Goal: Information Seeking & Learning: Learn about a topic

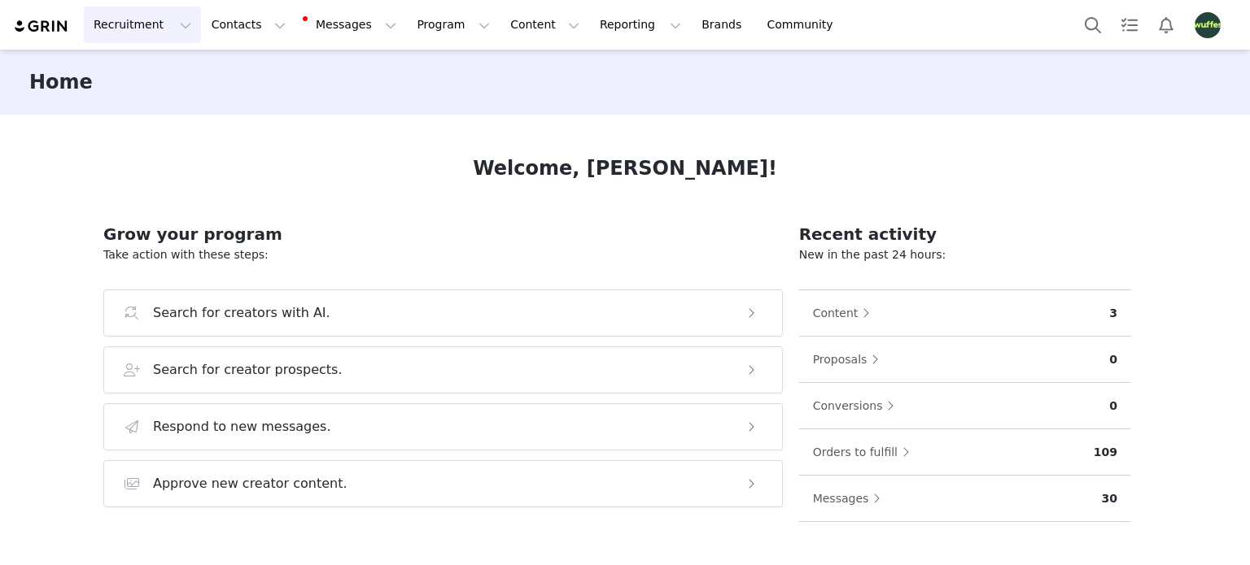
click at [151, 20] on button "Recruitment Recruitment" at bounding box center [142, 25] width 117 height 37
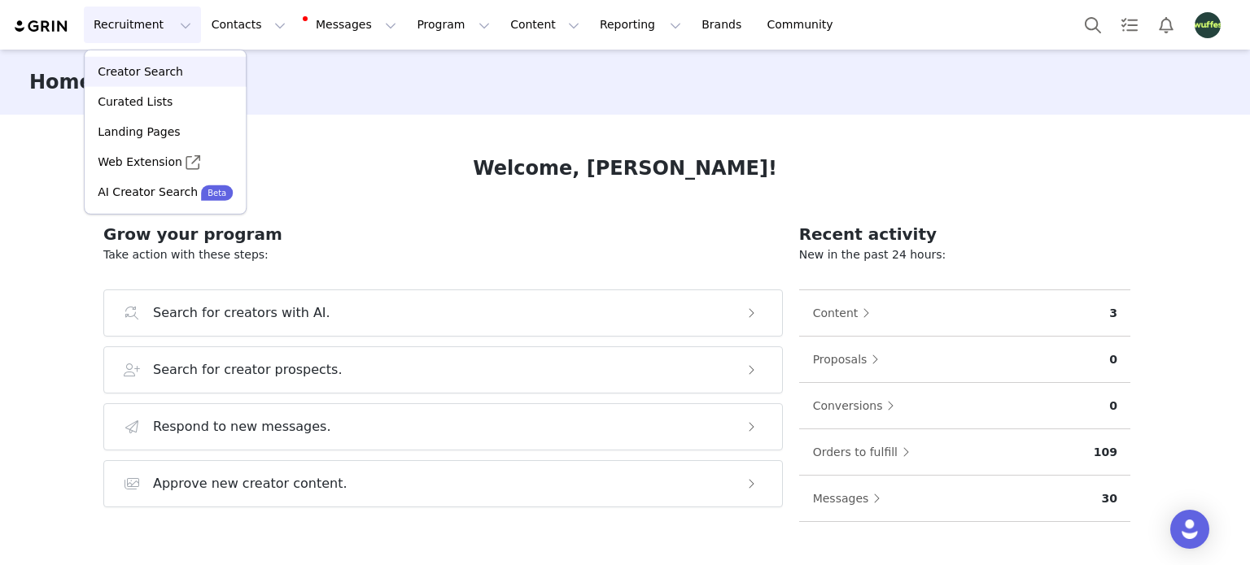
click at [181, 70] on div "Creator Search" at bounding box center [165, 71] width 142 height 17
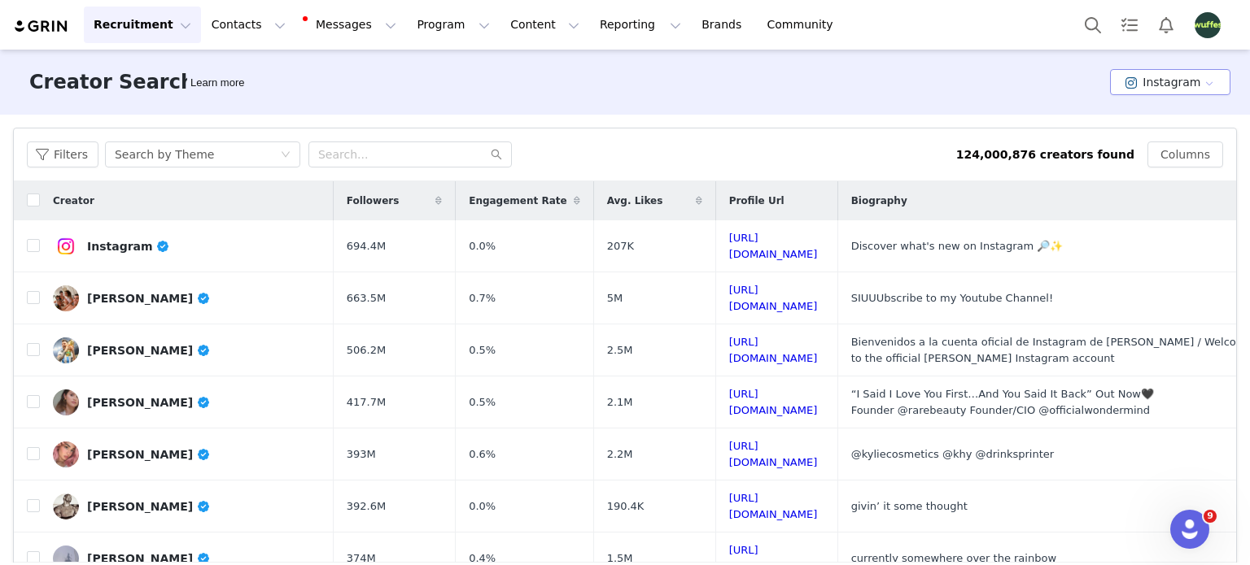
drag, startPoint x: 1168, startPoint y: 69, endPoint x: 1161, endPoint y: 89, distance: 20.9
click at [1168, 72] on button "Instagram" at bounding box center [1170, 82] width 120 height 26
click at [1132, 144] on li "TikTok" at bounding box center [1162, 142] width 112 height 27
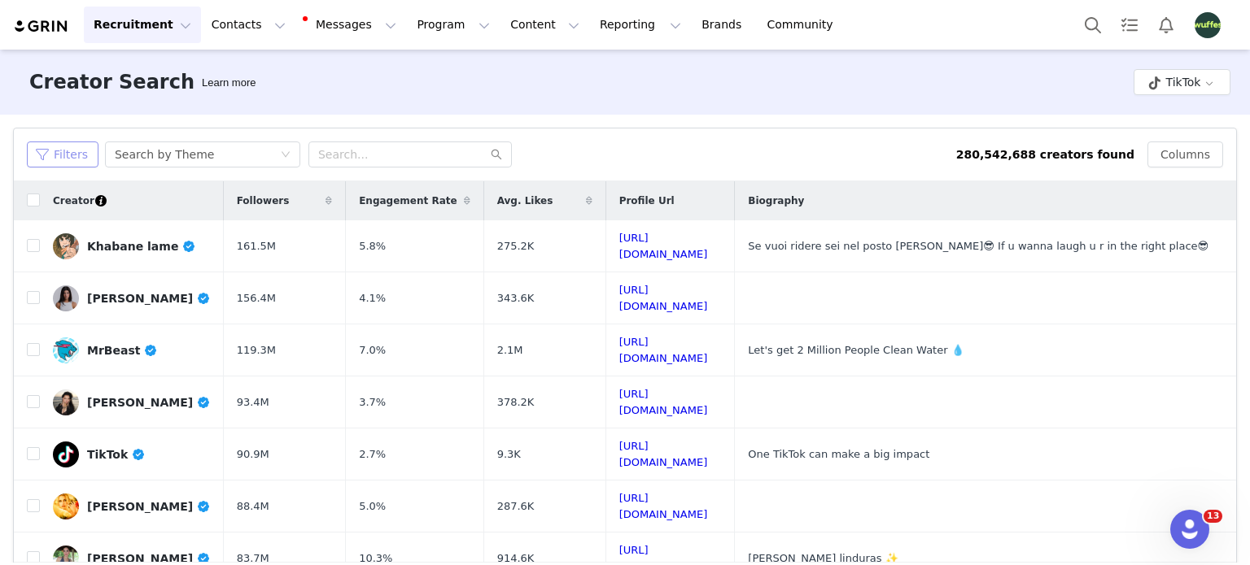
click at [67, 153] on button "Filters" at bounding box center [63, 155] width 72 height 26
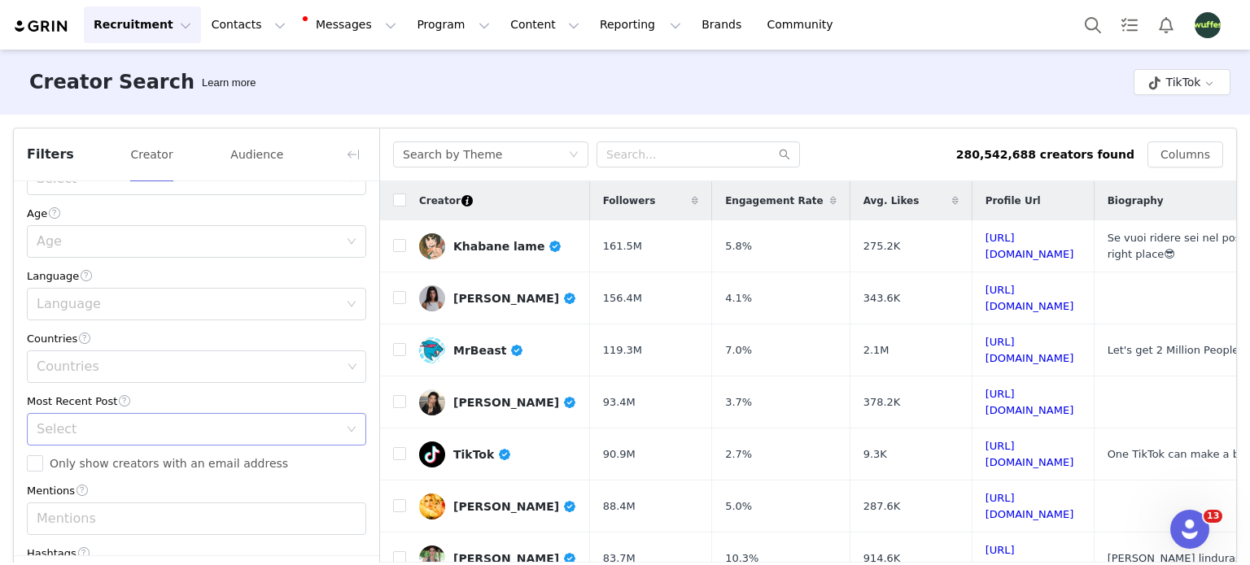
scroll to position [407, 0]
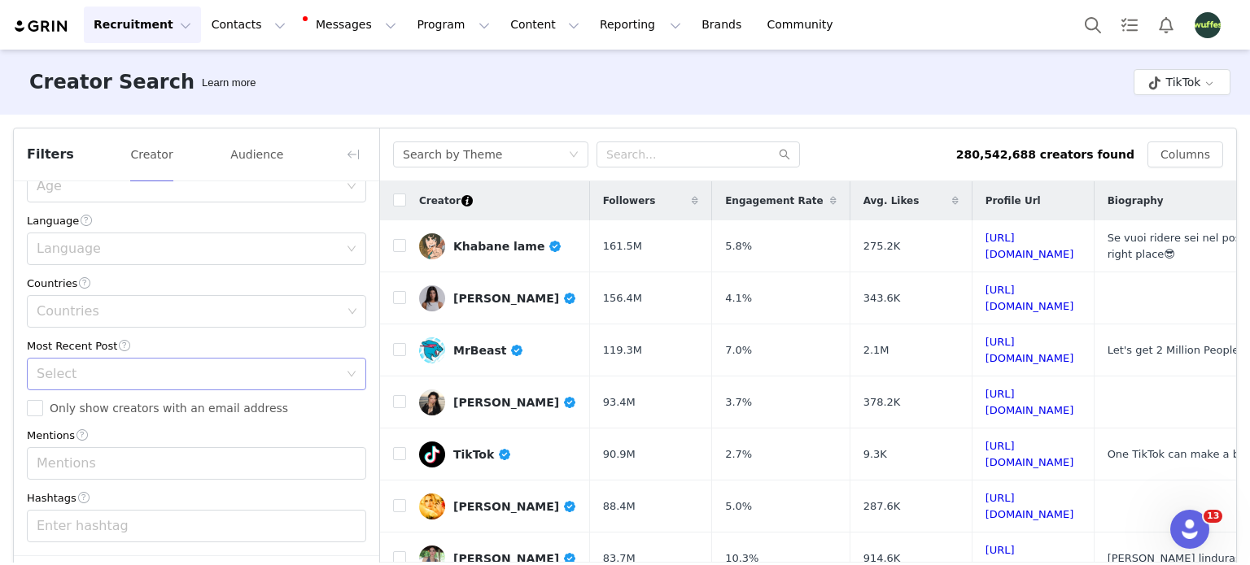
click at [100, 370] on div "Select" at bounding box center [188, 374] width 302 height 16
click at [15, 360] on div "Current Creators Hide creators in my CRM Bio Phrase Follower Count Min Max Enga…" at bounding box center [196, 165] width 365 height 779
click at [80, 313] on div "Countries" at bounding box center [189, 311] width 305 height 16
type input "[GEOGRAPHIC_DATA]"
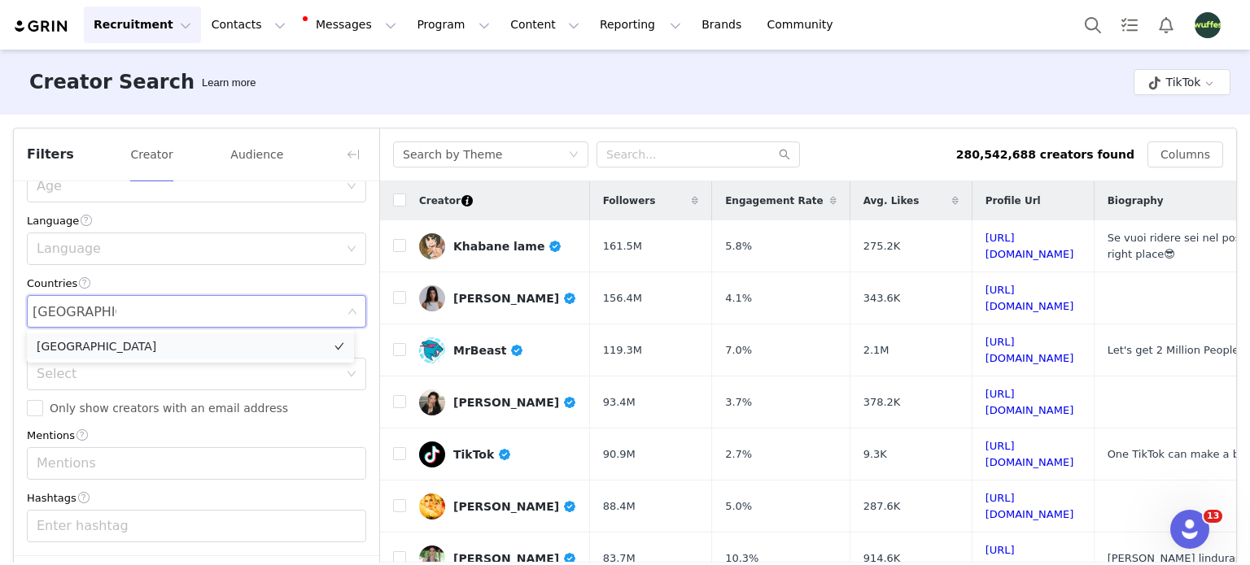
click at [85, 352] on li "[GEOGRAPHIC_DATA]" at bounding box center [190, 347] width 327 height 26
click at [86, 370] on div "Select" at bounding box center [188, 374] width 302 height 16
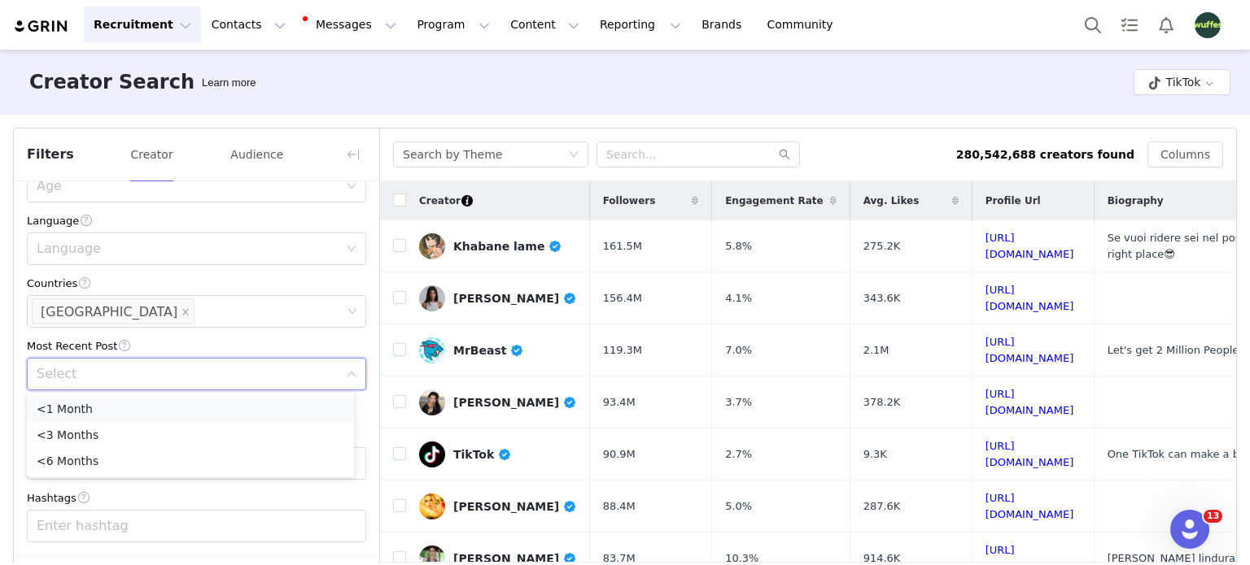
click at [85, 406] on li "<1 Month" at bounding box center [190, 409] width 327 height 26
click at [37, 406] on input "Only show creators with an email address" at bounding box center [35, 408] width 16 height 16
checkbox input "true"
click at [77, 527] on div "Enter hashtag" at bounding box center [189, 526] width 305 height 16
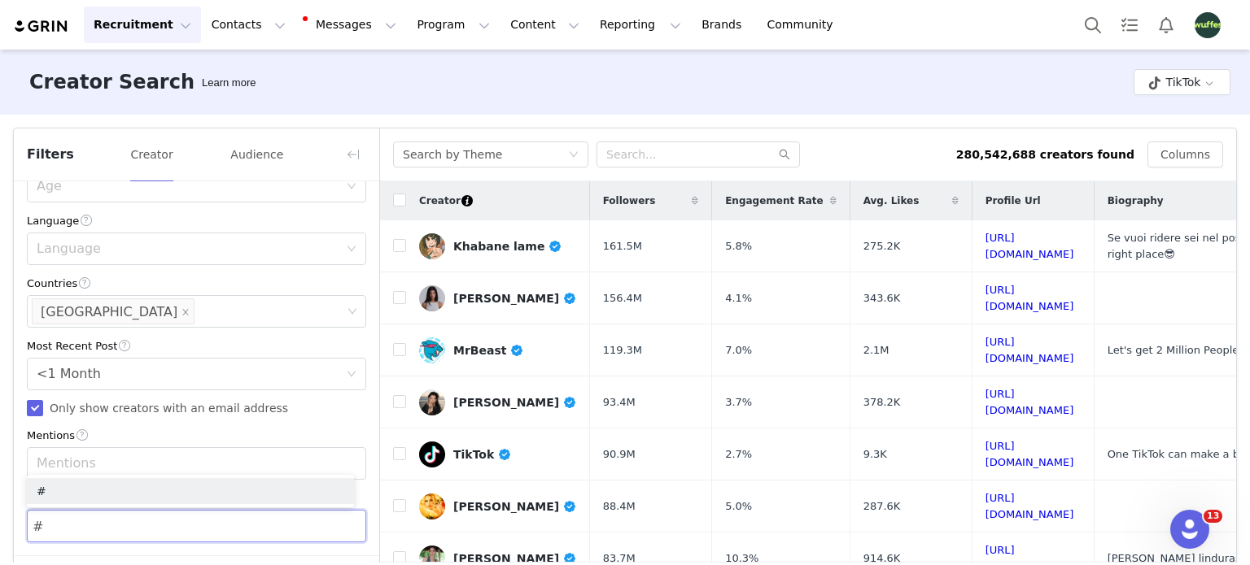
paste input "Digital nomad"
click at [81, 530] on input "#Digital nomad" at bounding box center [82, 526] width 101 height 26
type input "#Digitalnomad"
click at [16, 447] on div "Current Creators Hide creators in my CRM Bio Phrase Follower Count Min Max Enga…" at bounding box center [196, 165] width 365 height 779
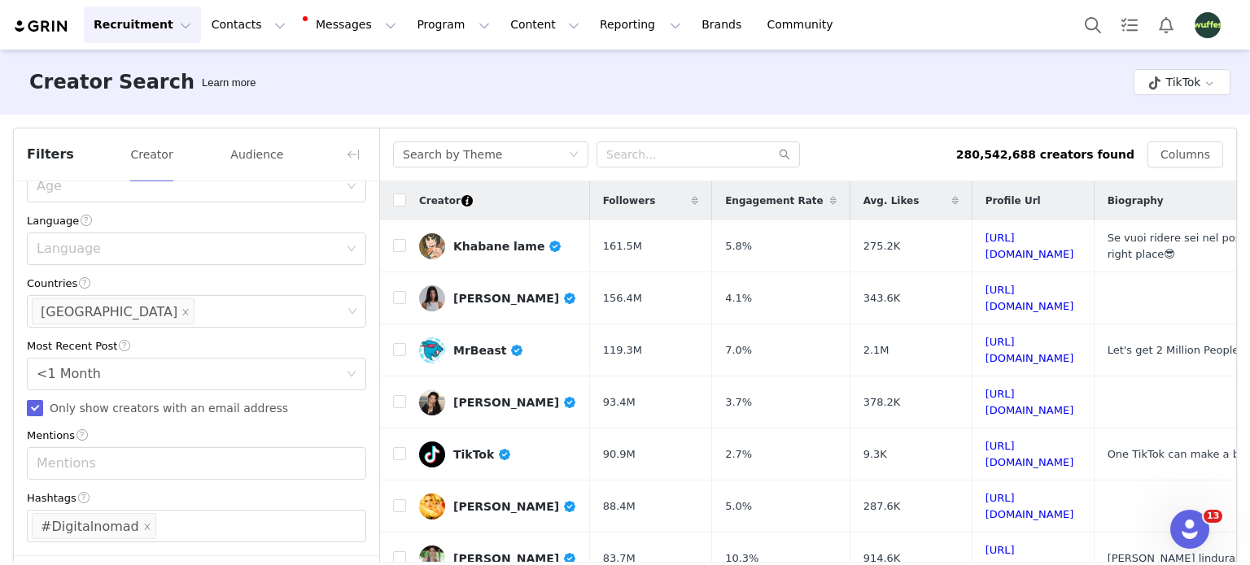
scroll to position [65, 0]
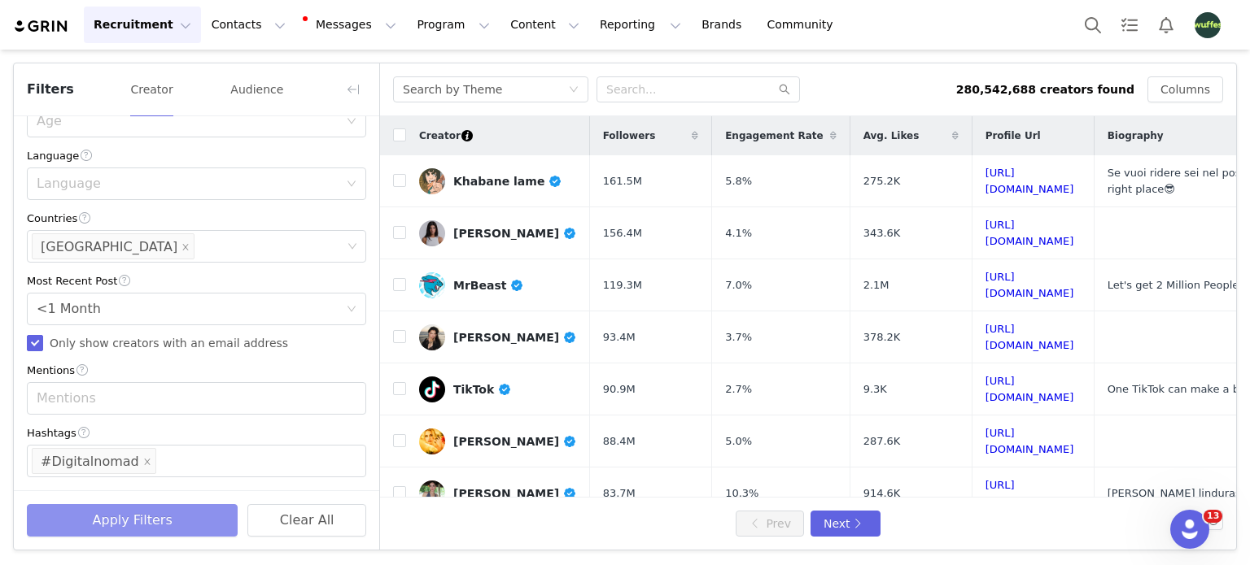
click at [193, 520] on button "Apply Filters" at bounding box center [132, 520] width 211 height 33
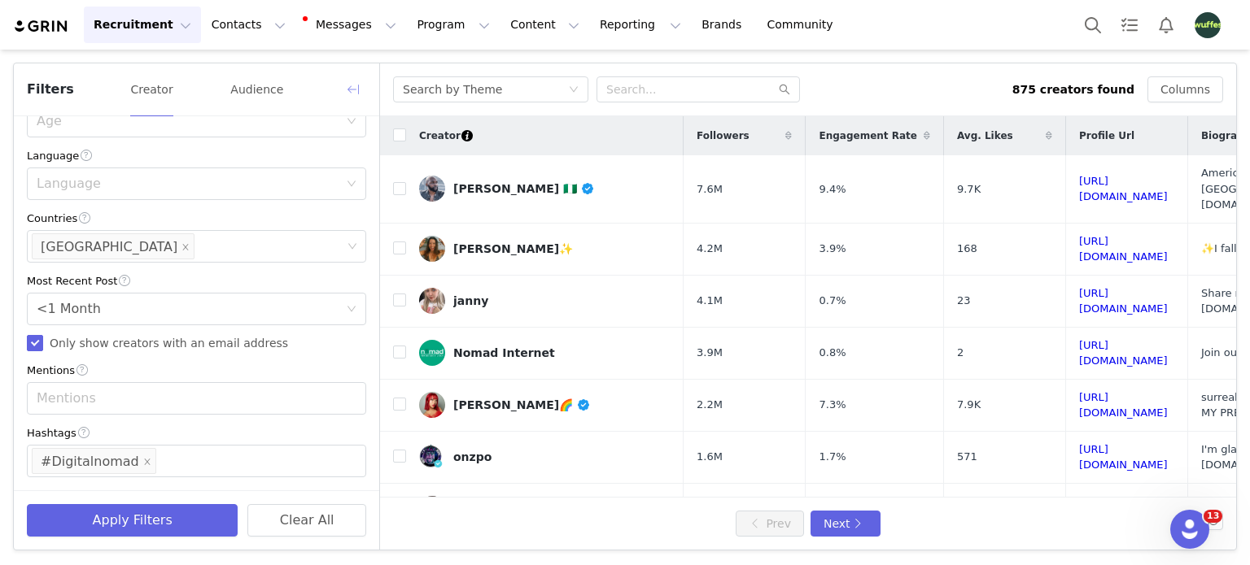
click at [349, 94] on button "button" at bounding box center [353, 89] width 26 height 26
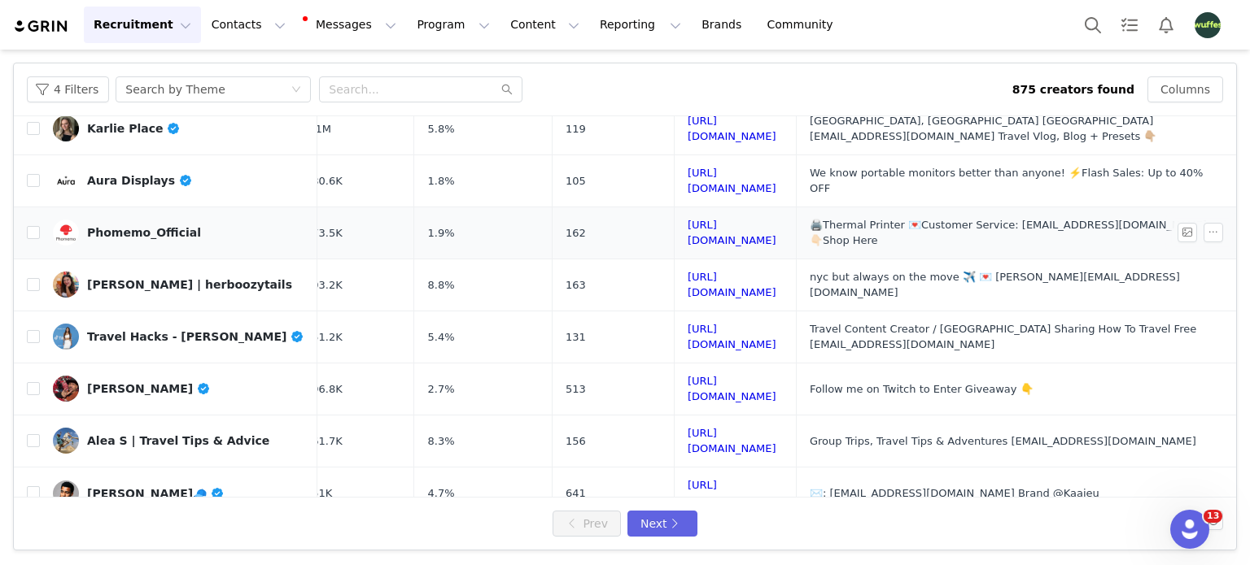
scroll to position [488, 155]
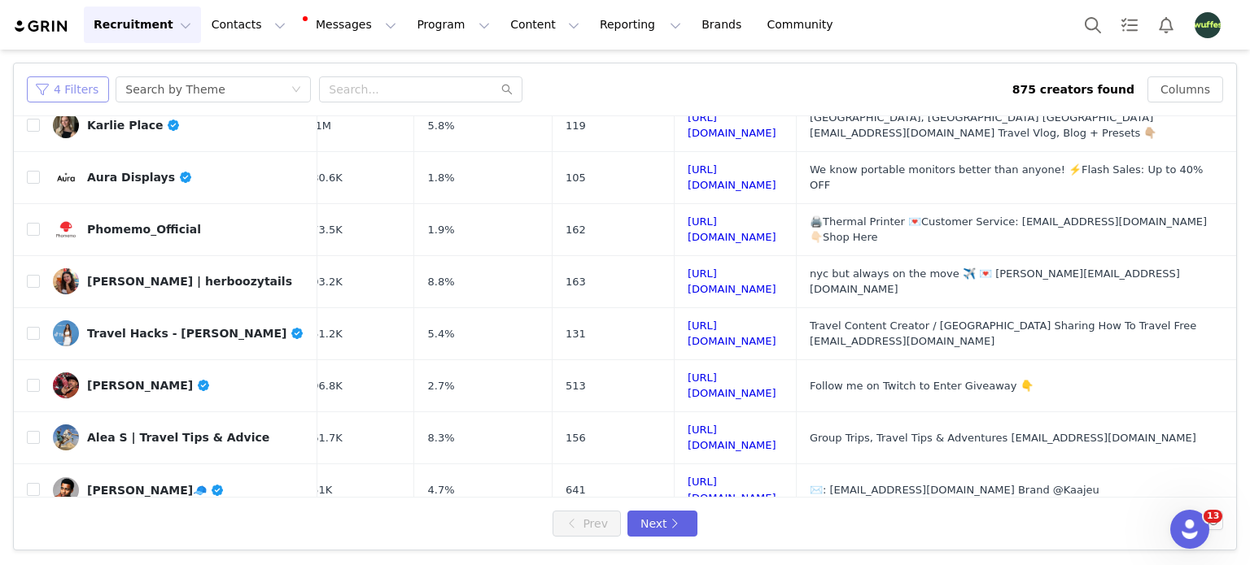
click at [61, 81] on button "4 Filters" at bounding box center [68, 89] width 82 height 26
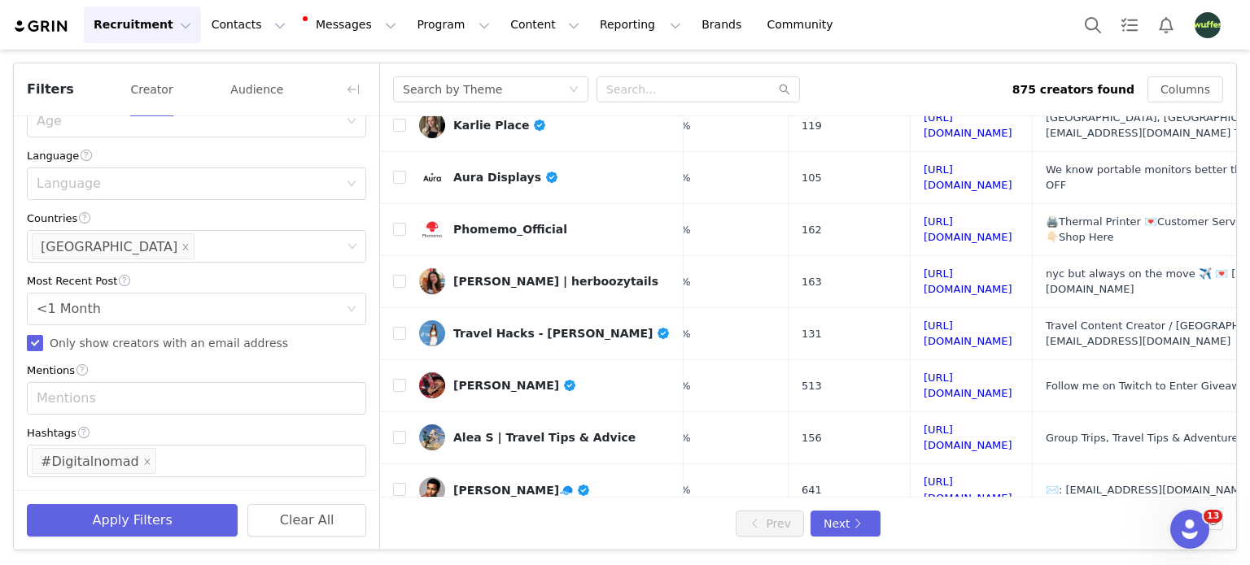
scroll to position [407, 0]
click at [159, 456] on div "Enter hashtag #Digitalnomad" at bounding box center [190, 461] width 317 height 31
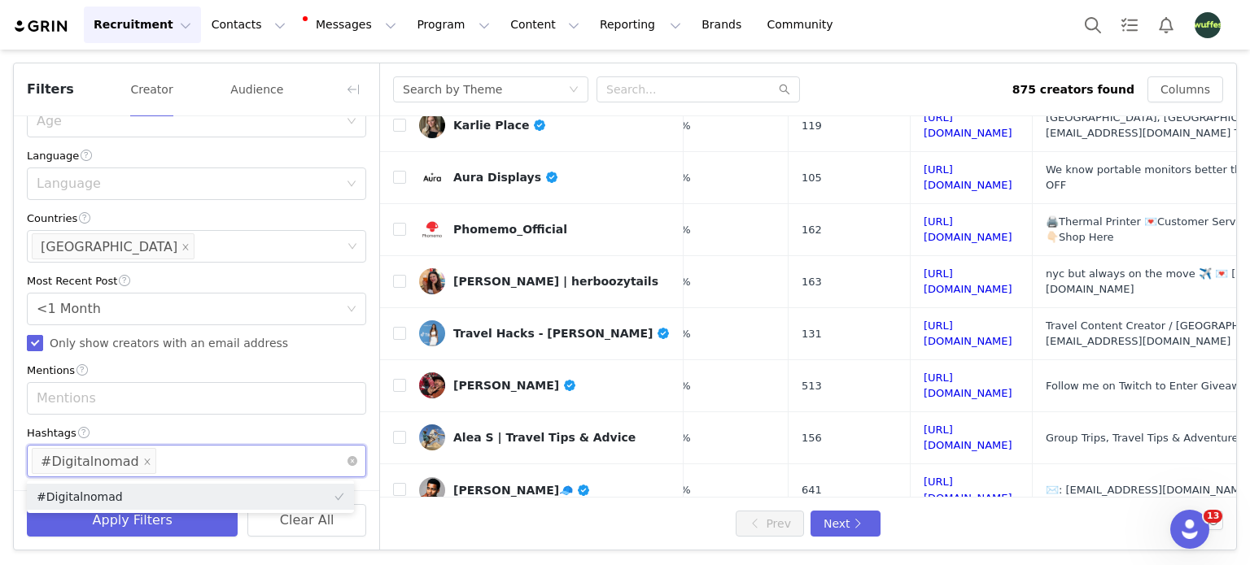
paste input "#RVAdventure"
type input "#"
paste input "#RVAdventure"
type input "#RVAdventure"
click at [185, 528] on button "Apply Filters" at bounding box center [132, 520] width 211 height 33
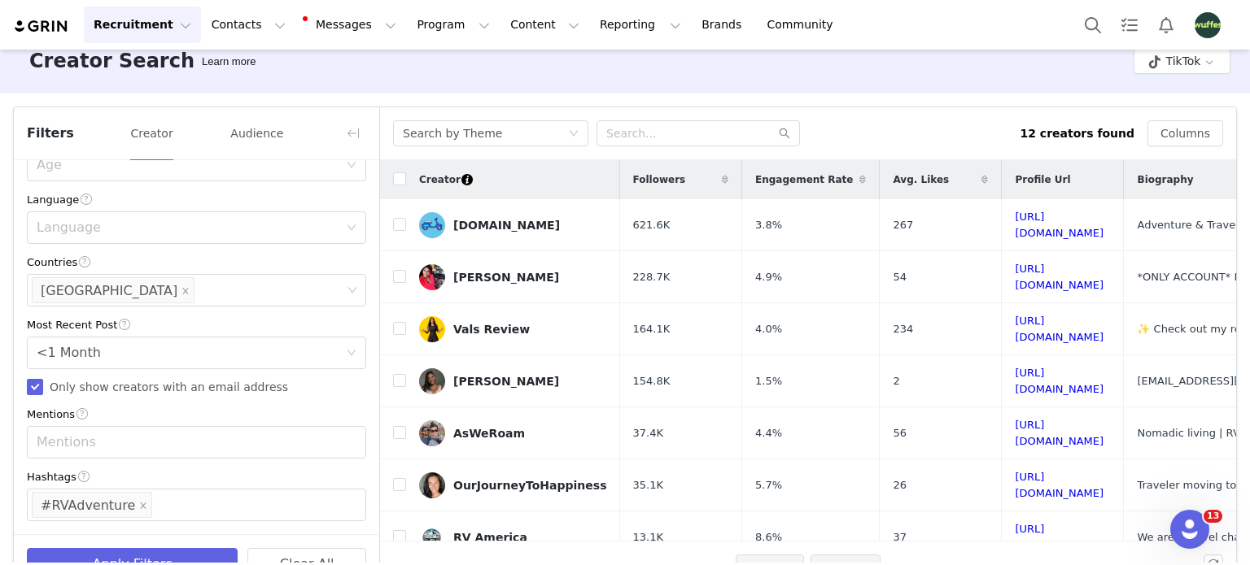
scroll to position [0, 0]
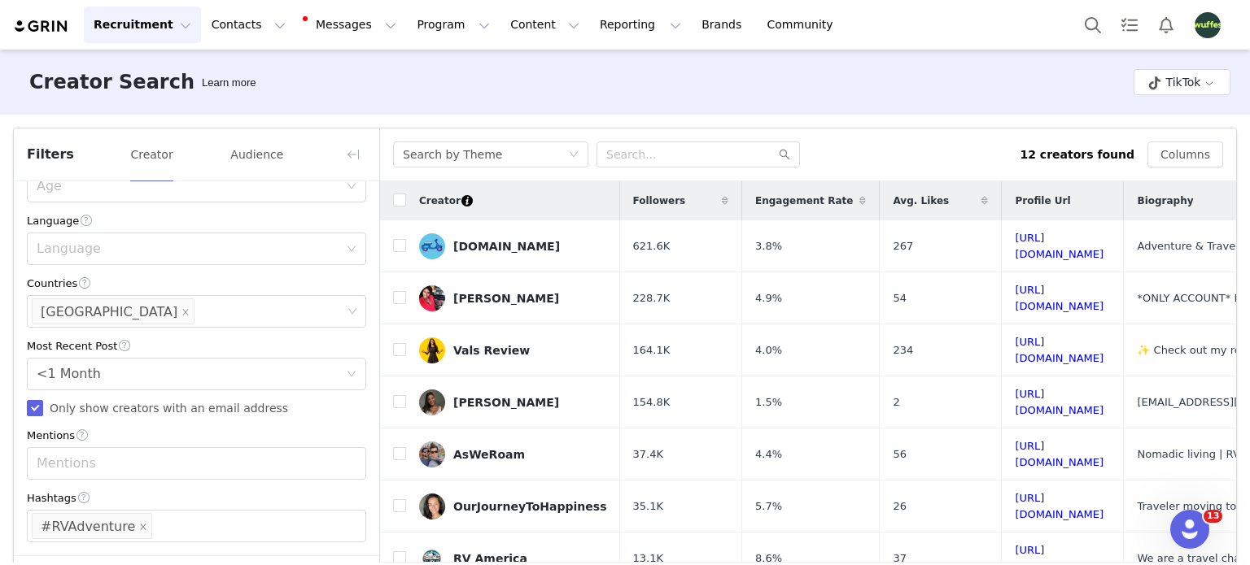
click at [347, 90] on div "Creator Search Learn more TikTok" at bounding box center [625, 82] width 1250 height 65
click at [350, 158] on button "button" at bounding box center [353, 155] width 26 height 26
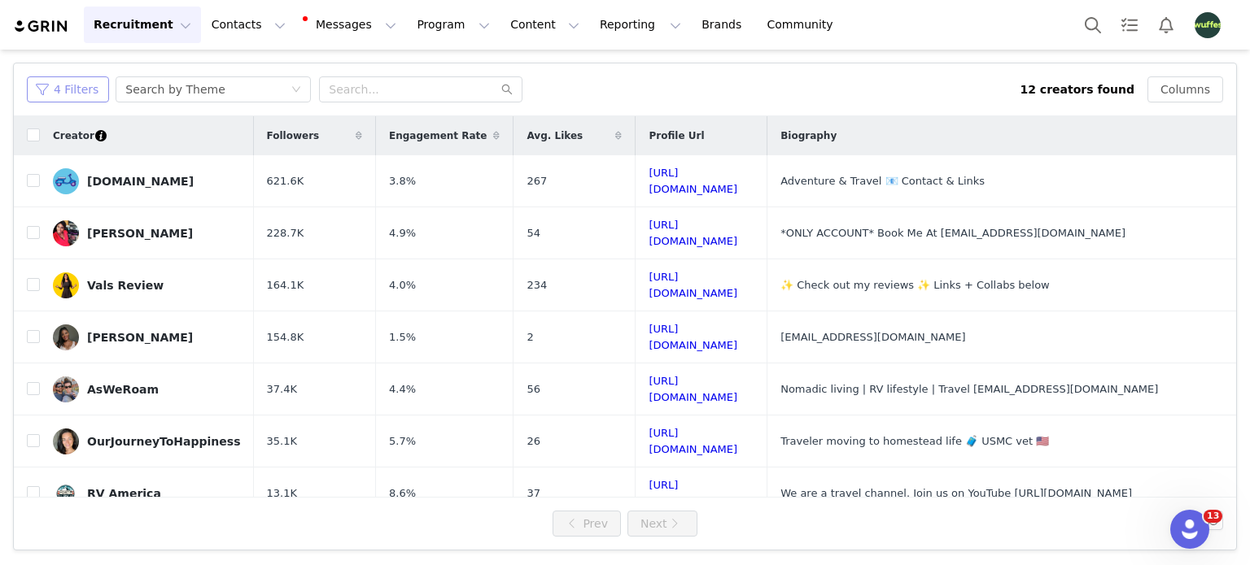
click at [65, 86] on button "4 Filters" at bounding box center [68, 89] width 82 height 26
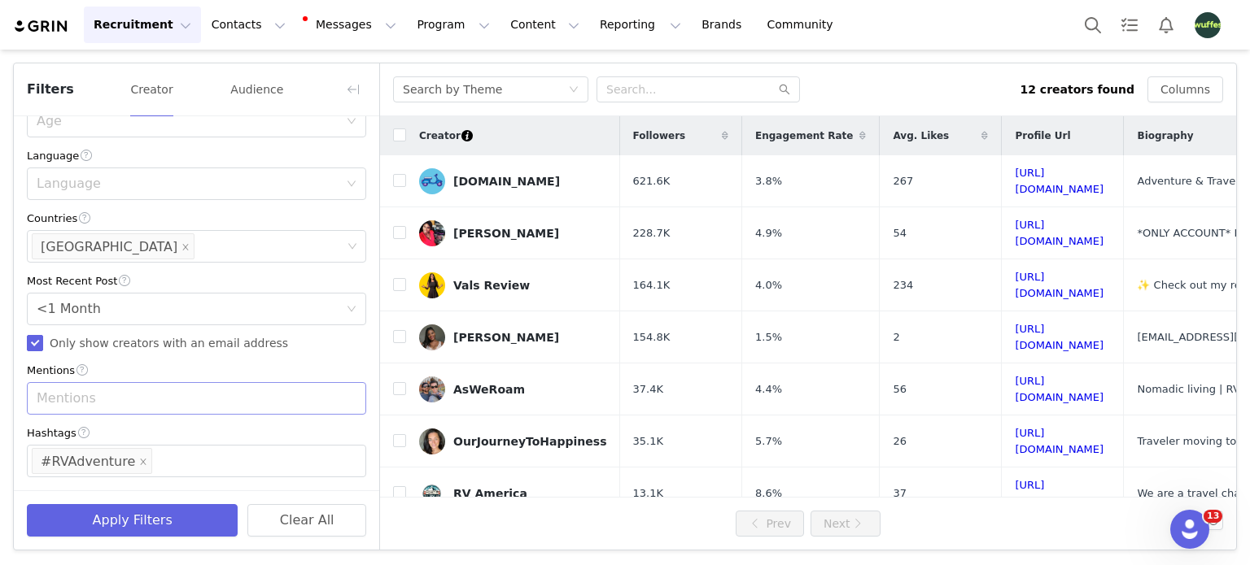
scroll to position [407, 0]
click at [159, 460] on div "Enter hashtag #RVAdventure" at bounding box center [190, 461] width 317 height 31
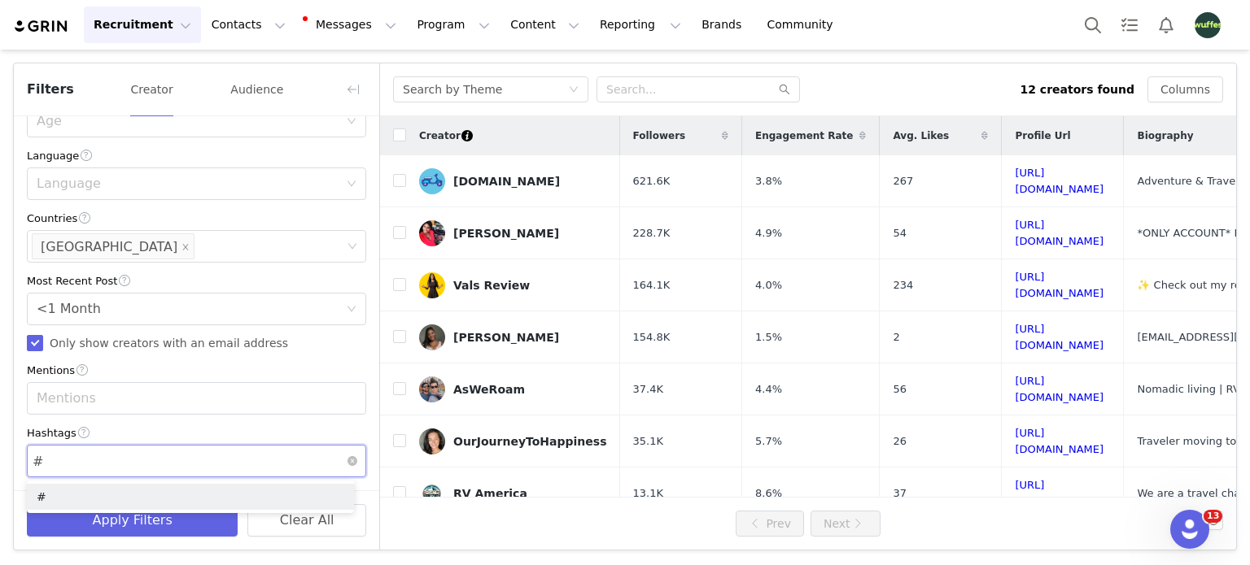
paste input "#RVNomads"
type input "##RVNomads"
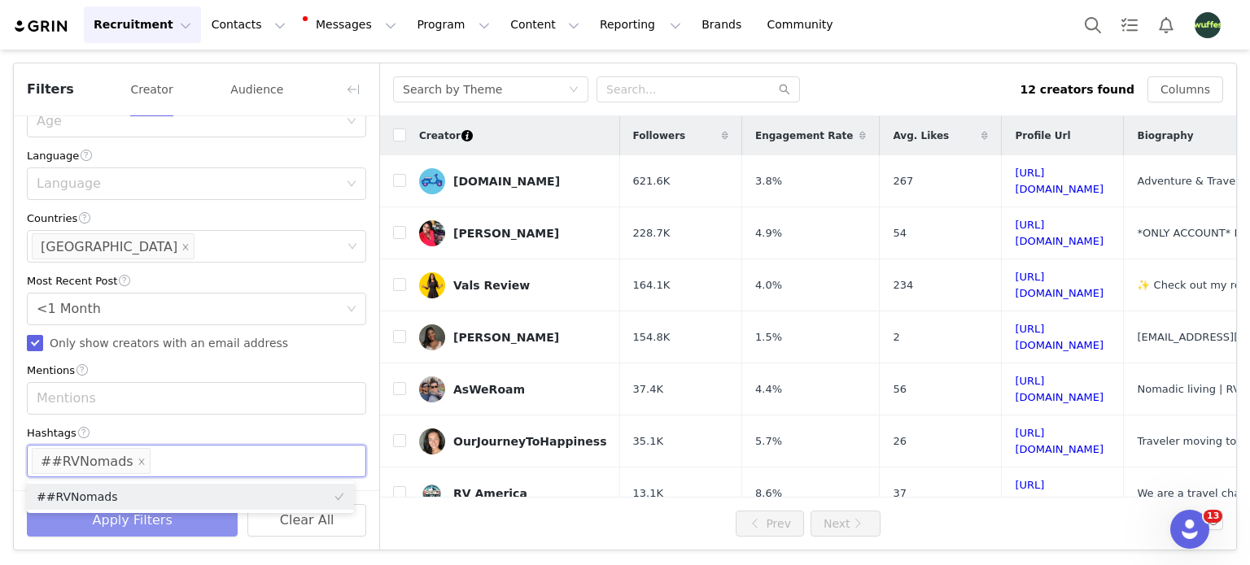
click at [169, 530] on button "Apply Filters" at bounding box center [132, 520] width 211 height 33
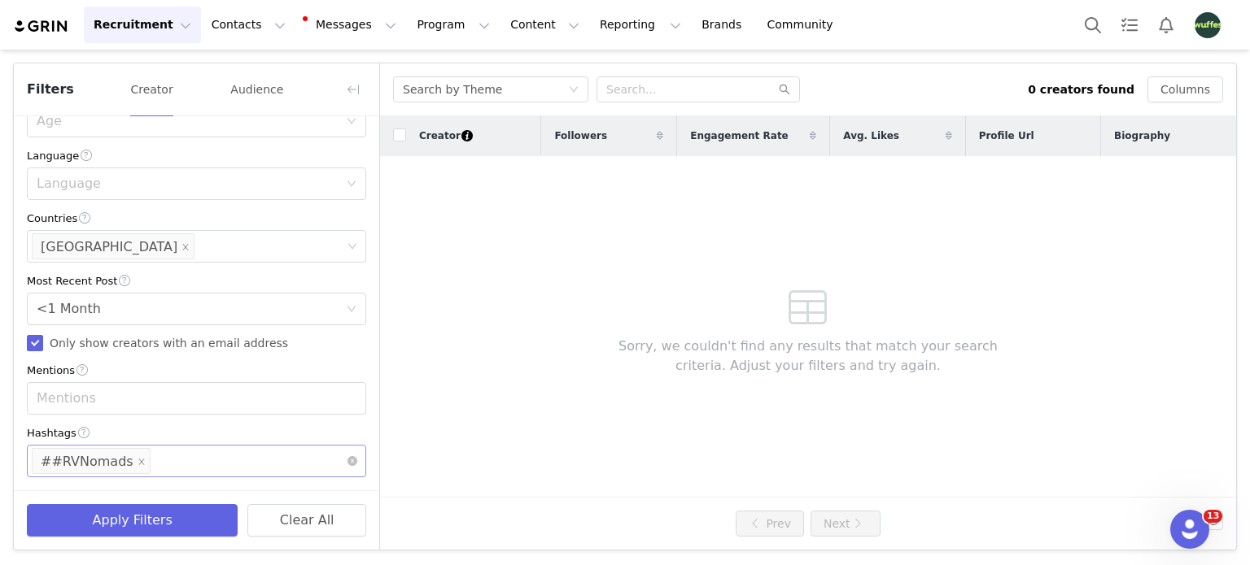
drag, startPoint x: 172, startPoint y: 462, endPoint x: 172, endPoint y: 452, distance: 9.8
click at [172, 460] on div "Enter hashtag ##RVNomads" at bounding box center [190, 461] width 317 height 31
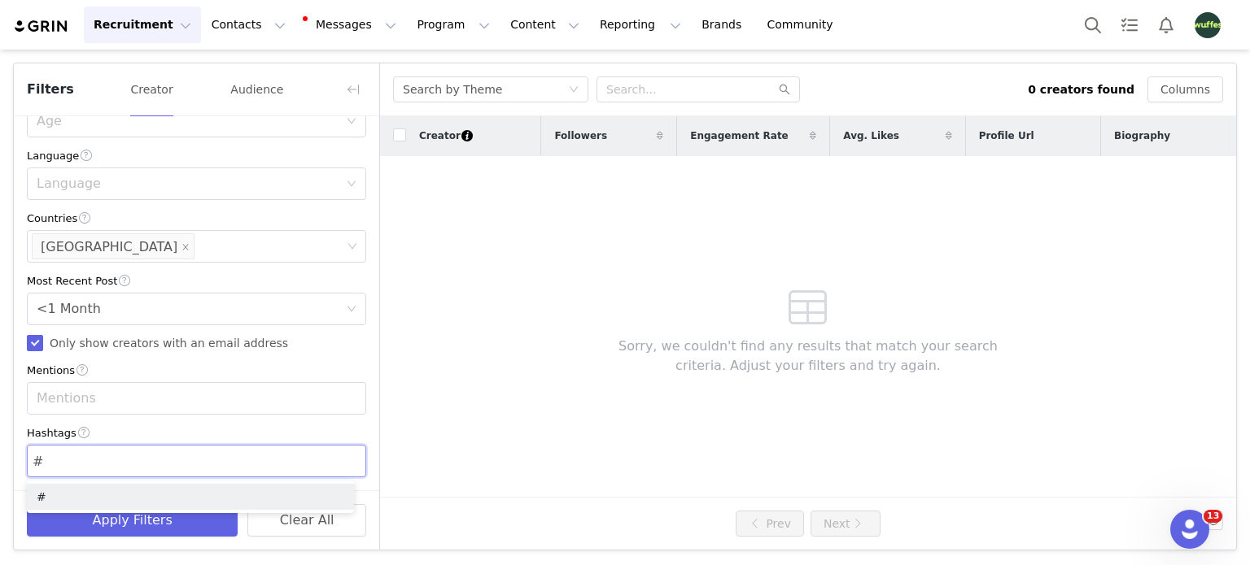
type input "#"
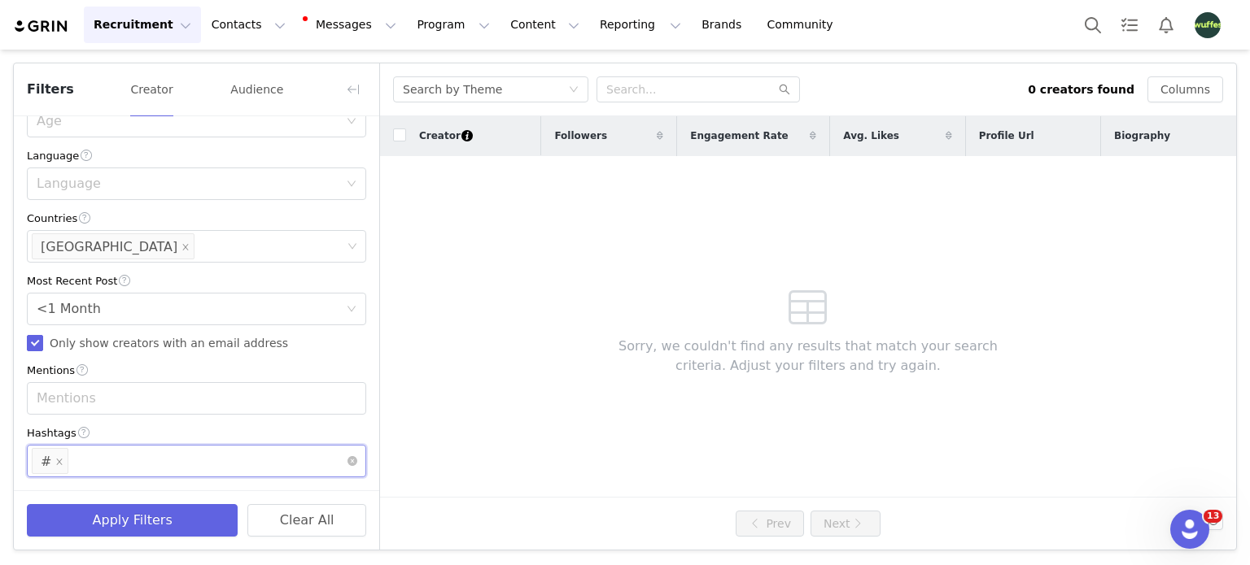
click at [106, 464] on div "Enter hashtag #" at bounding box center [190, 461] width 317 height 31
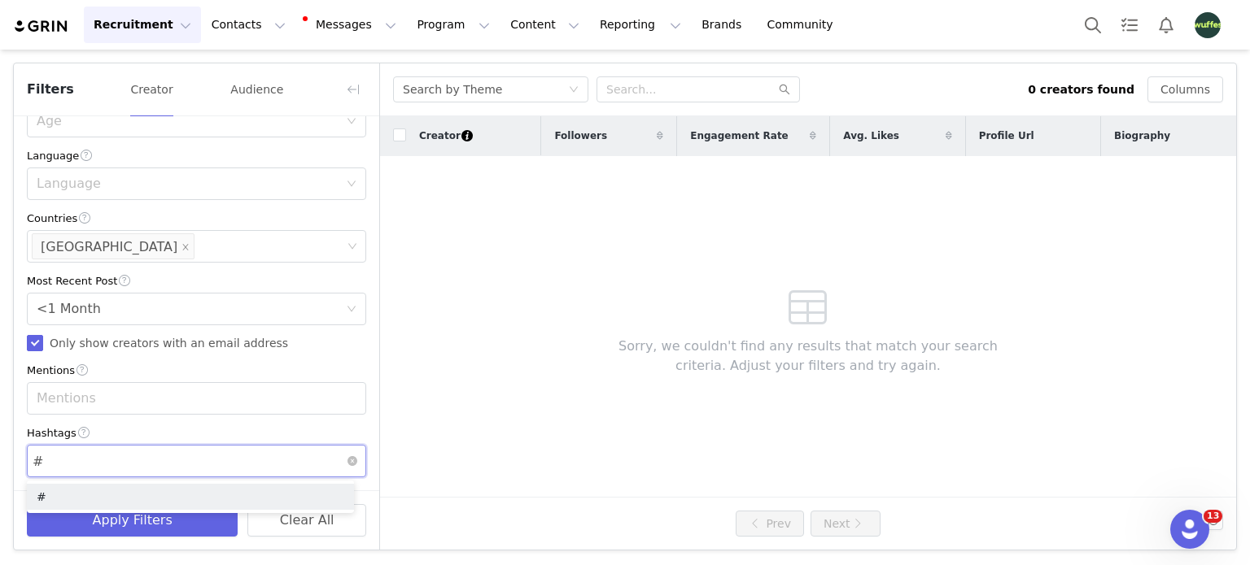
paste input "#FullTimeRV"
type input "##FullTimeRV"
click at [126, 518] on button "Apply Filters" at bounding box center [132, 520] width 211 height 33
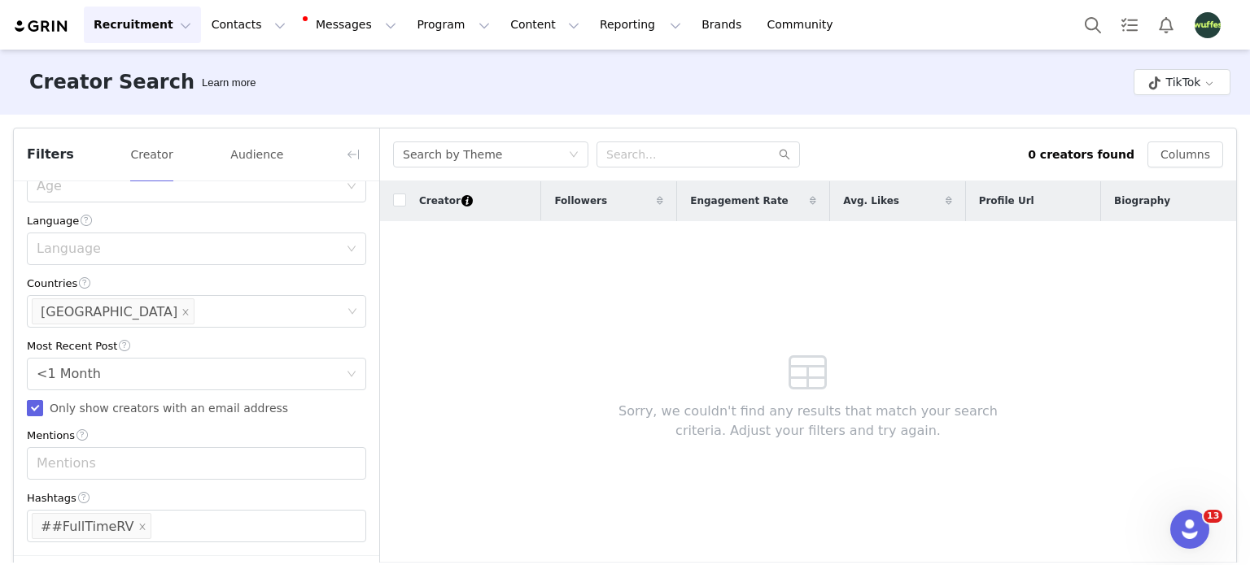
scroll to position [65, 0]
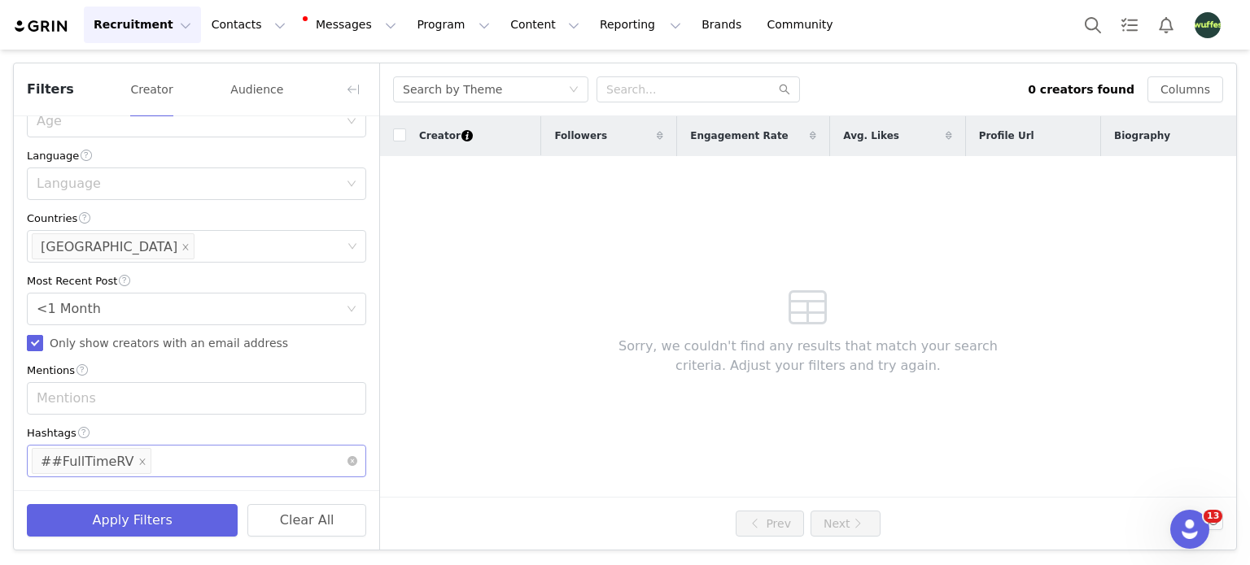
click at [155, 460] on input at bounding box center [160, 461] width 10 height 26
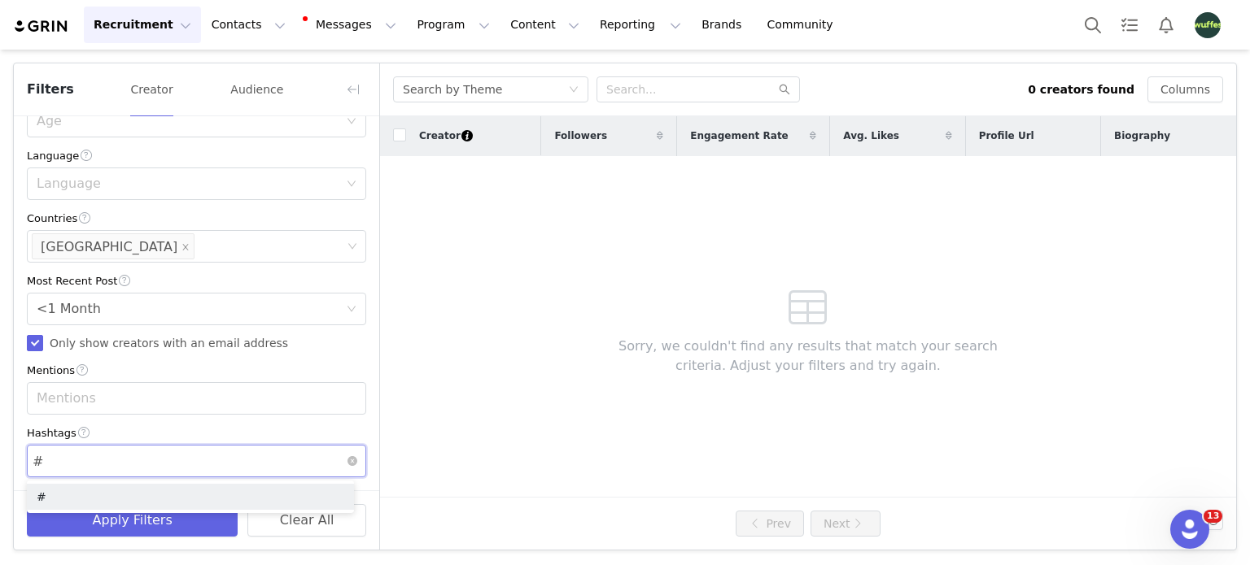
paste input "#FullTimeRV"
click at [46, 467] on input "##FullTimeRV" at bounding box center [77, 461] width 91 height 26
type input "#FullTimeRV"
click at [131, 527] on button "Apply Filters" at bounding box center [132, 520] width 211 height 33
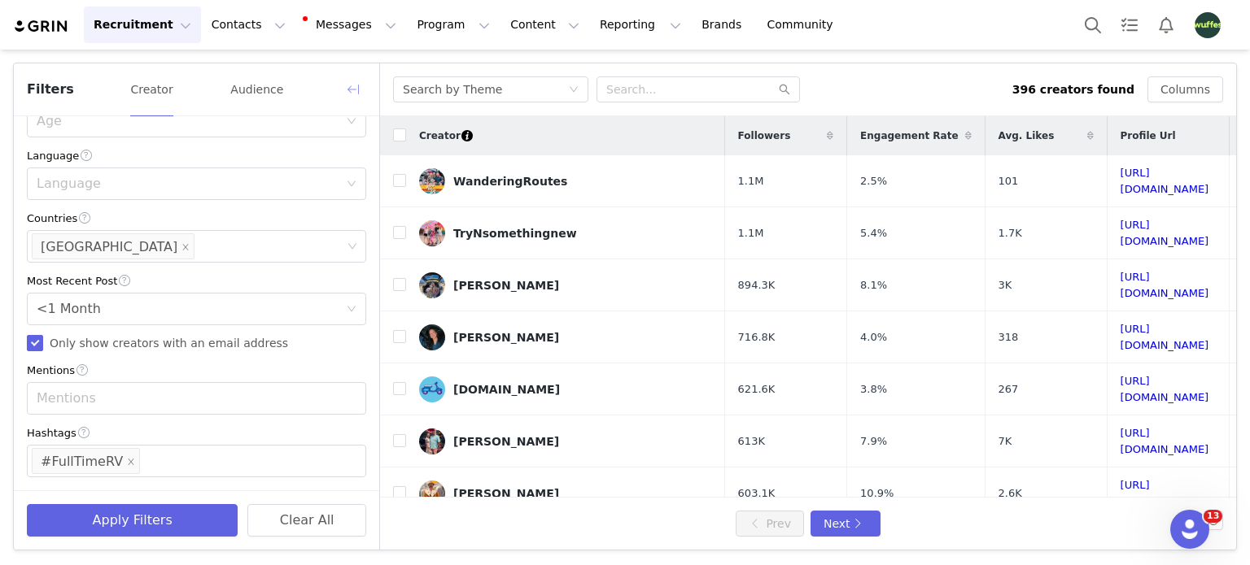
click at [349, 84] on button "button" at bounding box center [353, 89] width 26 height 26
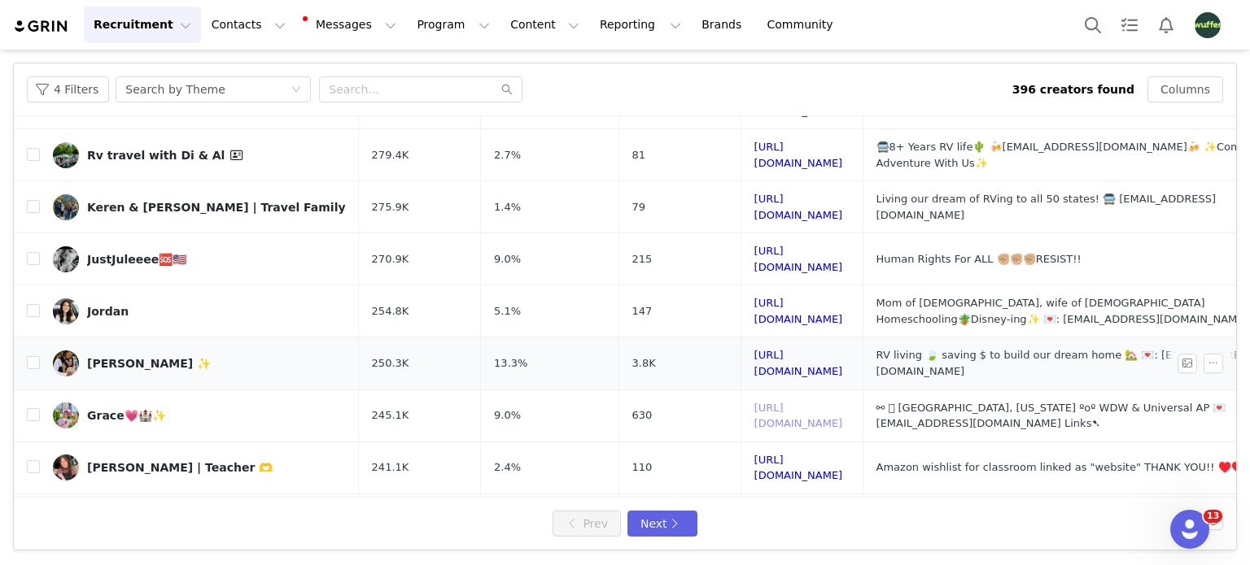
scroll to position [605, 0]
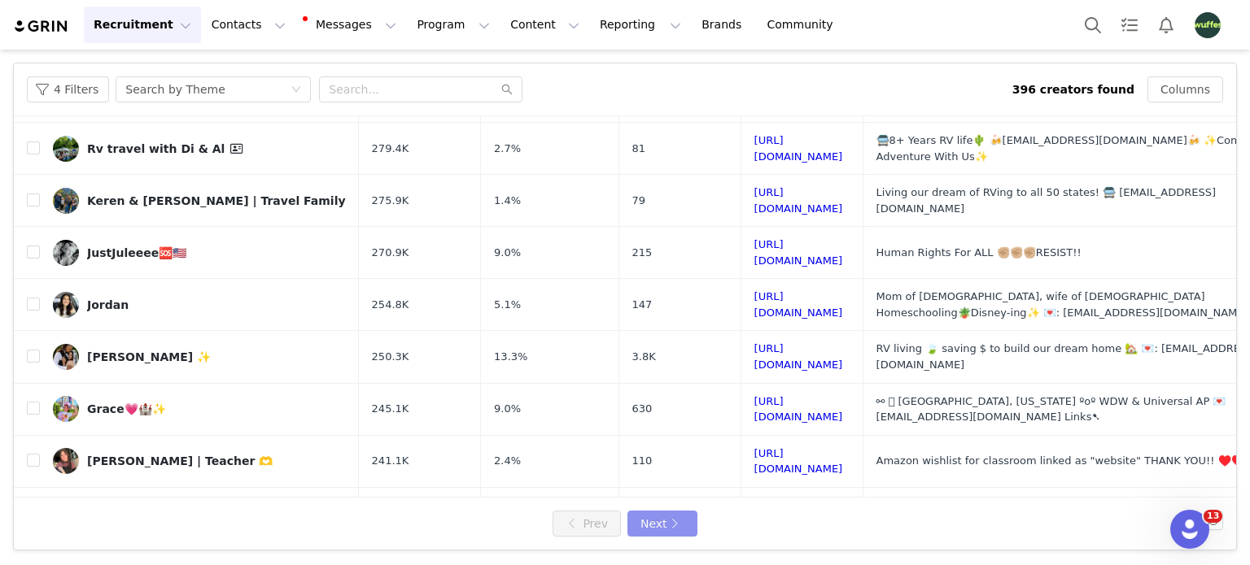
click at [649, 521] on button "Next" at bounding box center [662, 524] width 70 height 26
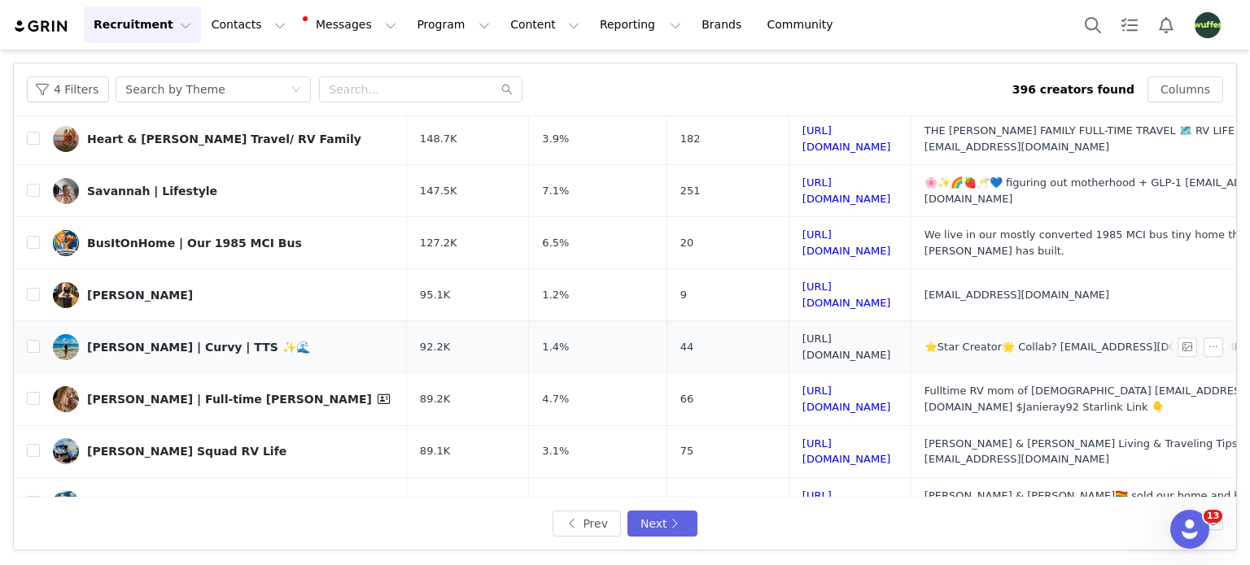
scroll to position [610, 0]
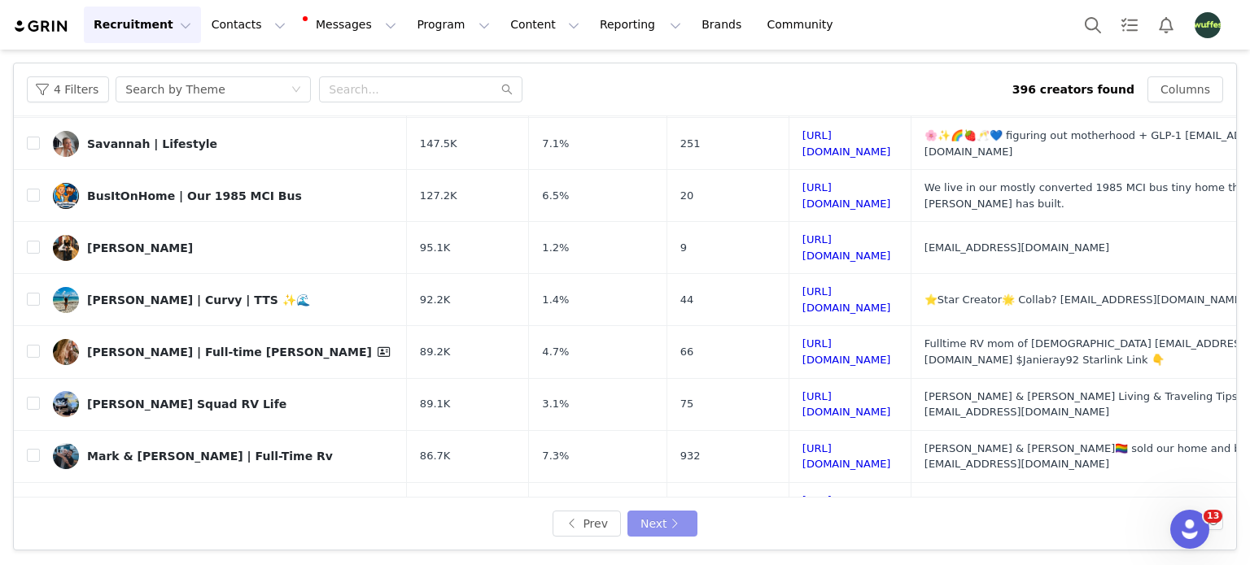
click at [673, 523] on button "Next" at bounding box center [662, 524] width 70 height 26
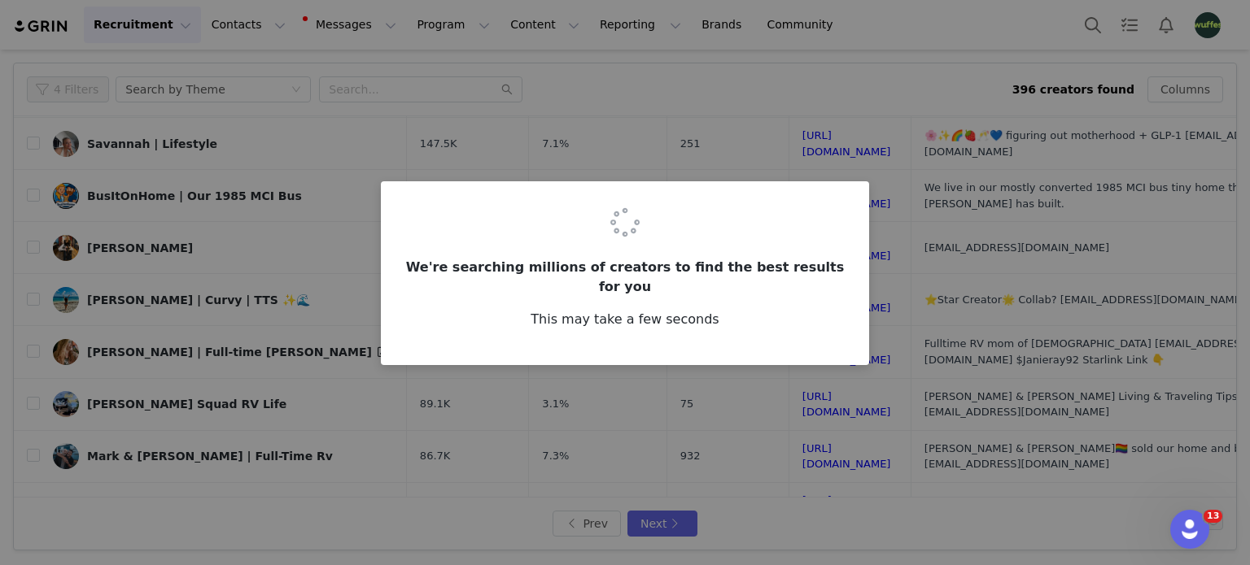
scroll to position [0, 0]
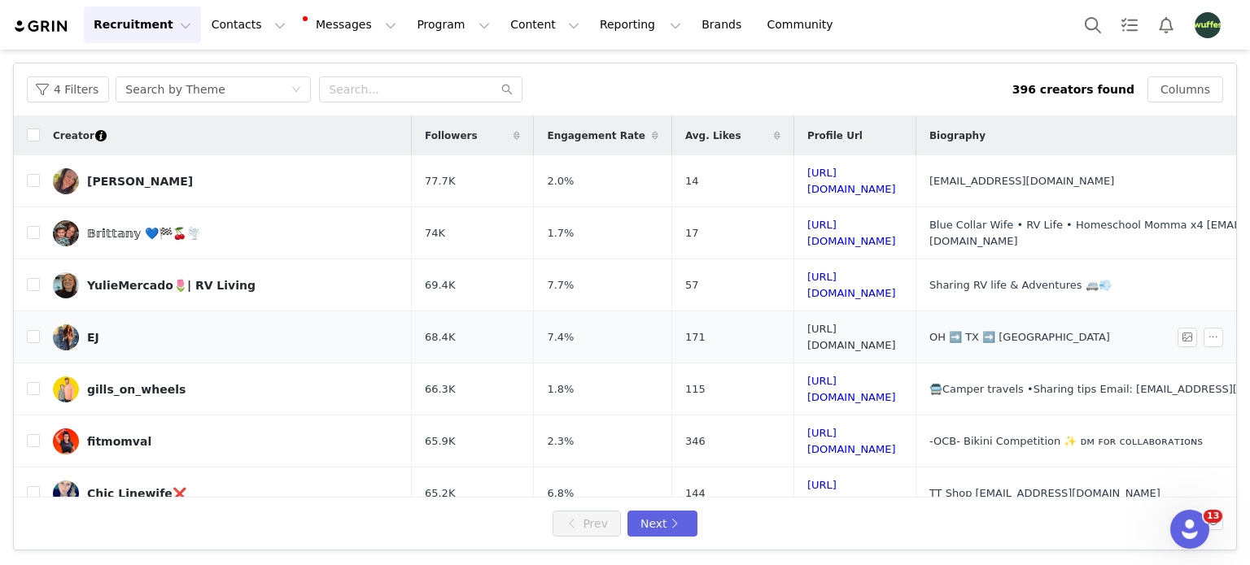
drag, startPoint x: 683, startPoint y: 312, endPoint x: 691, endPoint y: 318, distance: 9.3
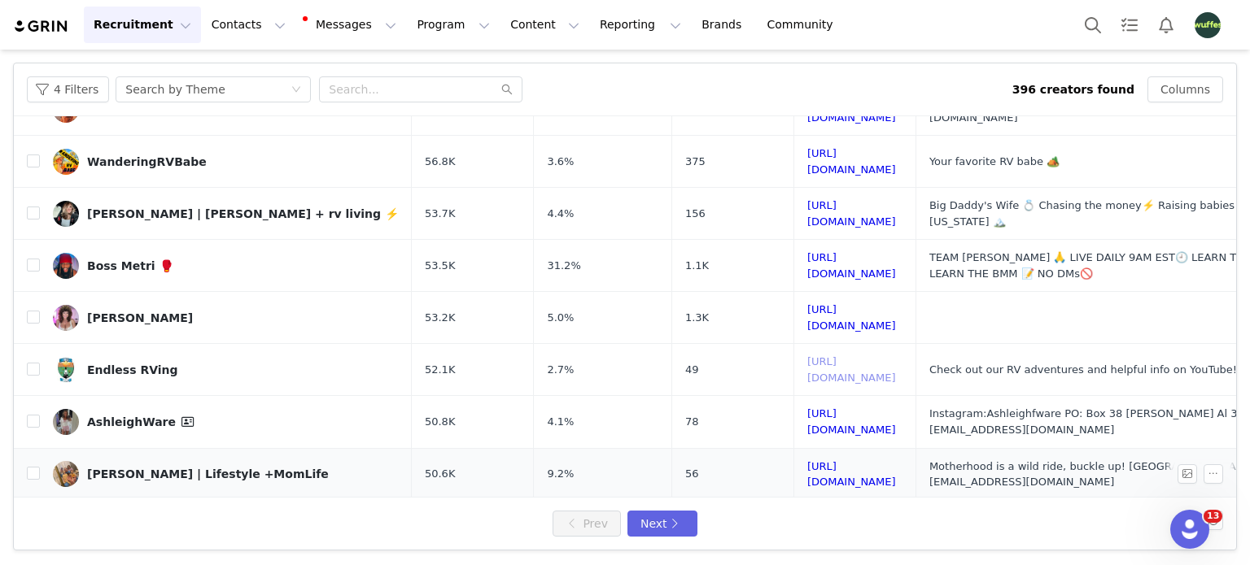
scroll to position [599, 0]
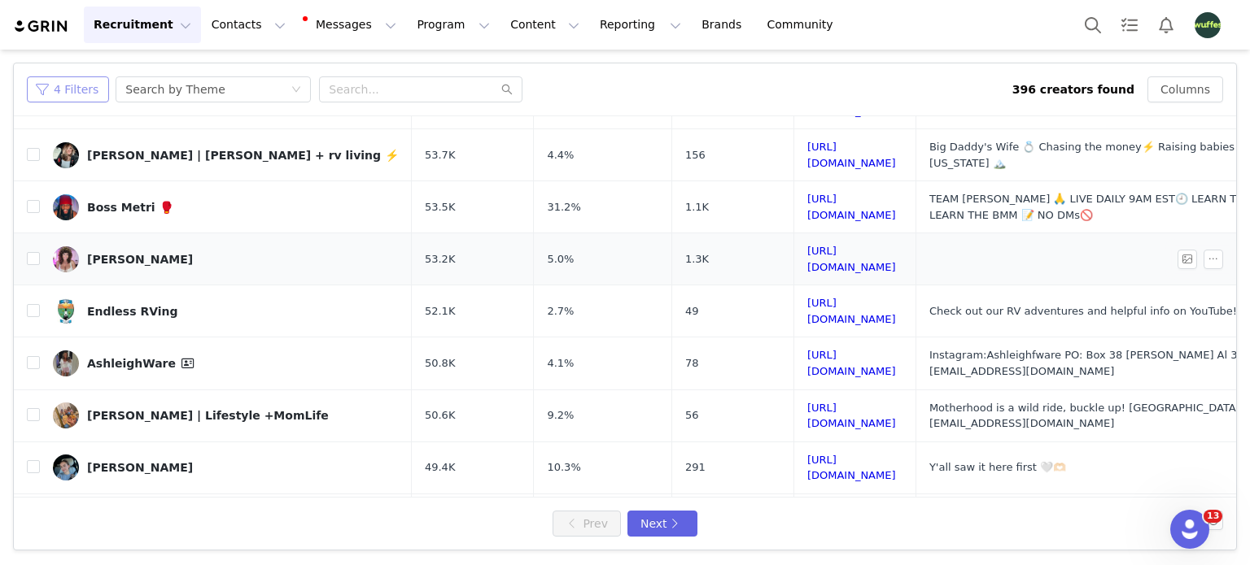
drag, startPoint x: 88, startPoint y: 94, endPoint x: 112, endPoint y: 175, distance: 84.9
click at [87, 94] on button "4 Filters" at bounding box center [68, 89] width 82 height 26
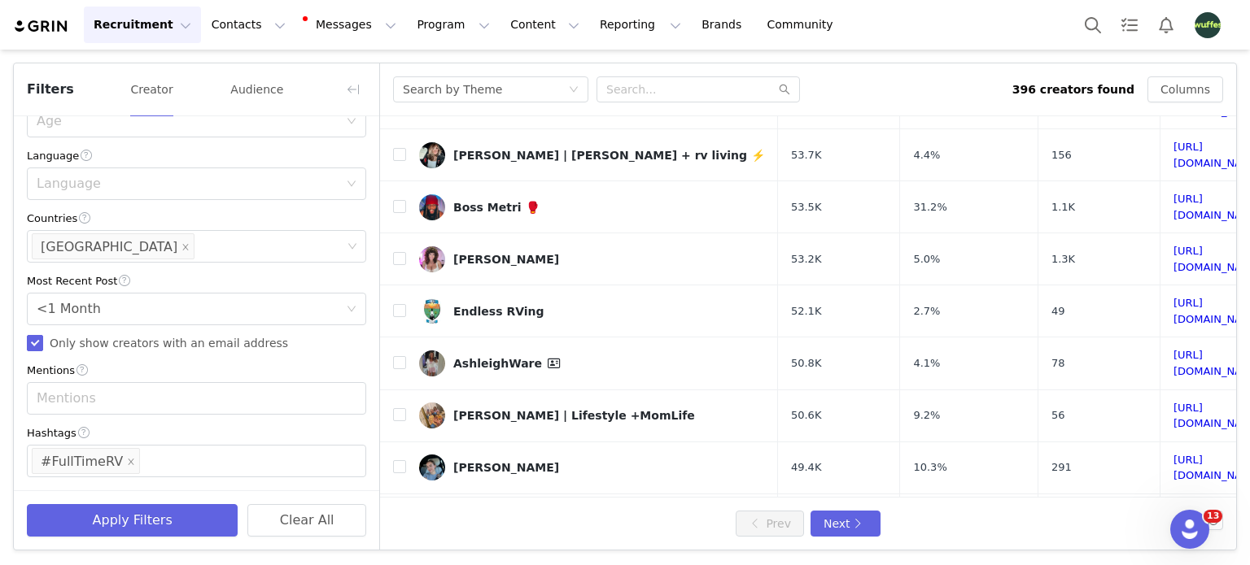
scroll to position [407, 0]
